Goal: Complete application form

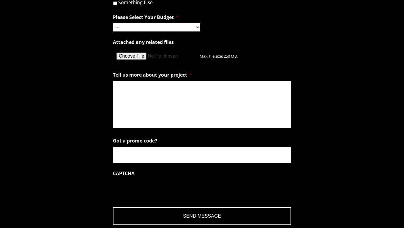
scroll to position [395, 0]
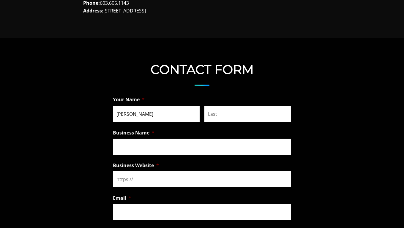
type input "[PERSON_NAME]"
type input "Virtual Help Partner"
type input "[DOMAIN_NAME]"
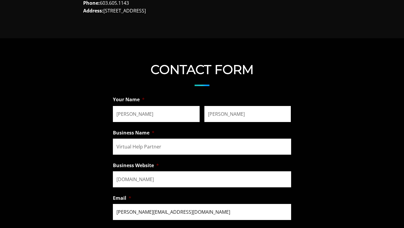
scroll to position [526, 0]
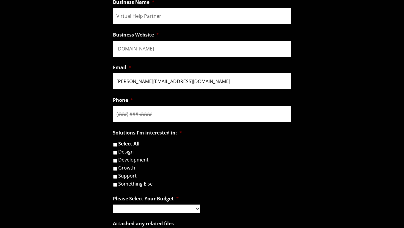
type input "[PERSON_NAME][EMAIL_ADDRESS][DOMAIN_NAME]"
type input "[PHONE_NUMBER]"
click at [115, 153] on input "Design" at bounding box center [115, 153] width 4 height 4
checkbox input "true"
click at [115, 169] on input "Growth" at bounding box center [115, 169] width 4 height 4
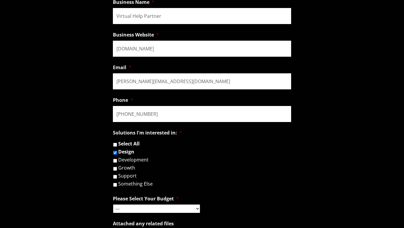
checkbox input "true"
select select "$1,000 - $5,000"
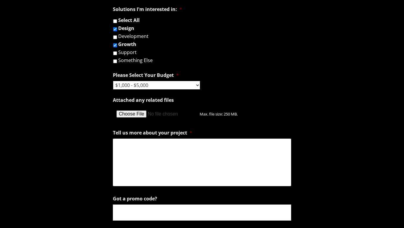
type textarea "0cAFcWeA5xxz8x1C78p4TuF7ypFmuBkgi8zh46fc3gTaLCYqhb8g9RIYUnK3g7y5pgx-POmXw0HjfN0…"
